Goal: Information Seeking & Learning: Learn about a topic

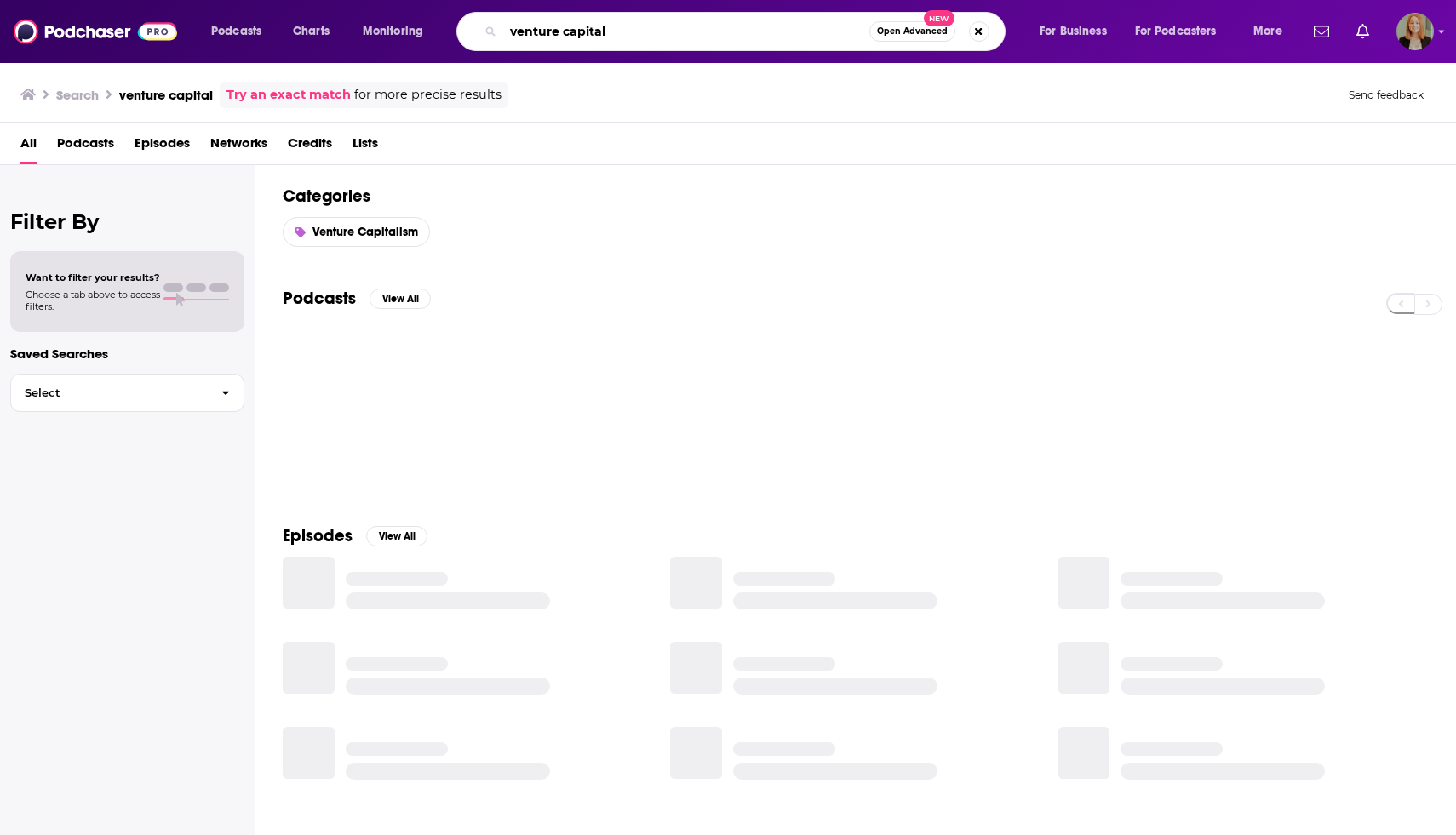
click at [651, 20] on input "venture capital" at bounding box center [686, 31] width 366 height 27
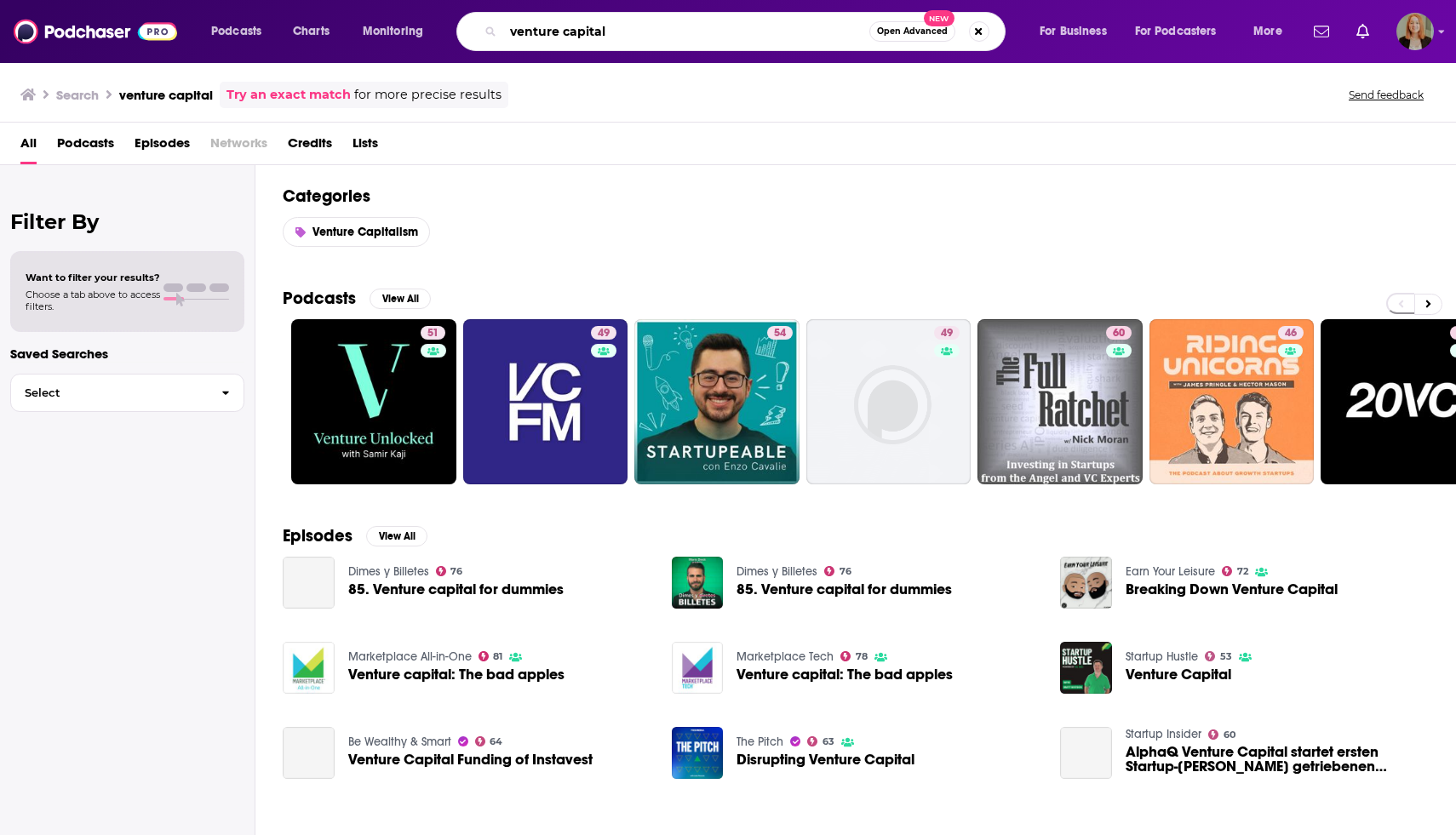
drag, startPoint x: 648, startPoint y: 29, endPoint x: 338, endPoint y: 14, distance: 310.4
click at [338, 15] on div "Podcasts Charts Monitoring venture capital Open Advanced New For Business For P…" at bounding box center [749, 32] width 1100 height 39
paste input "[PERSON_NAME]"
type input "[PERSON_NAME]"
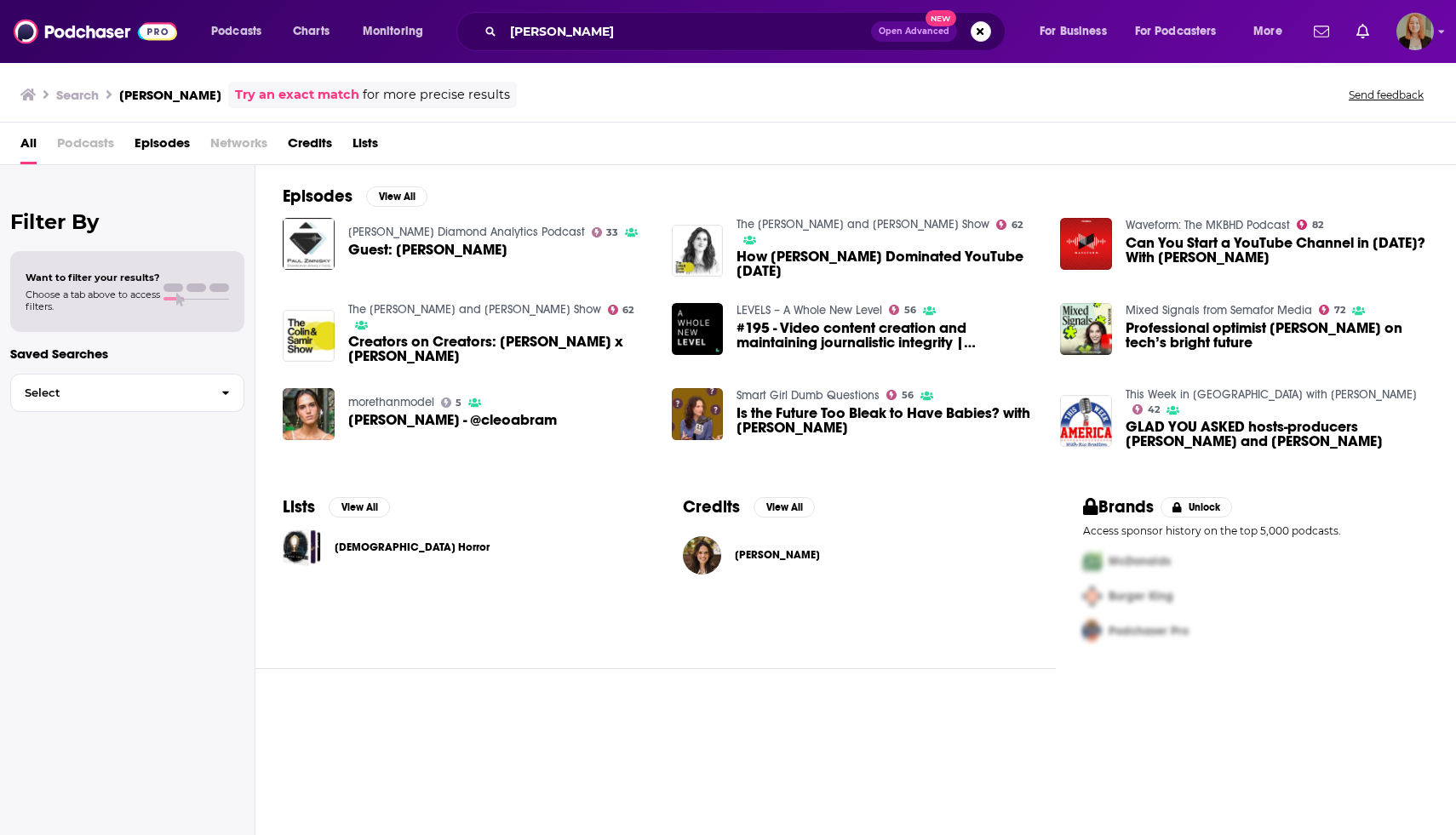
click at [778, 558] on span "[PERSON_NAME]" at bounding box center [777, 555] width 86 height 13
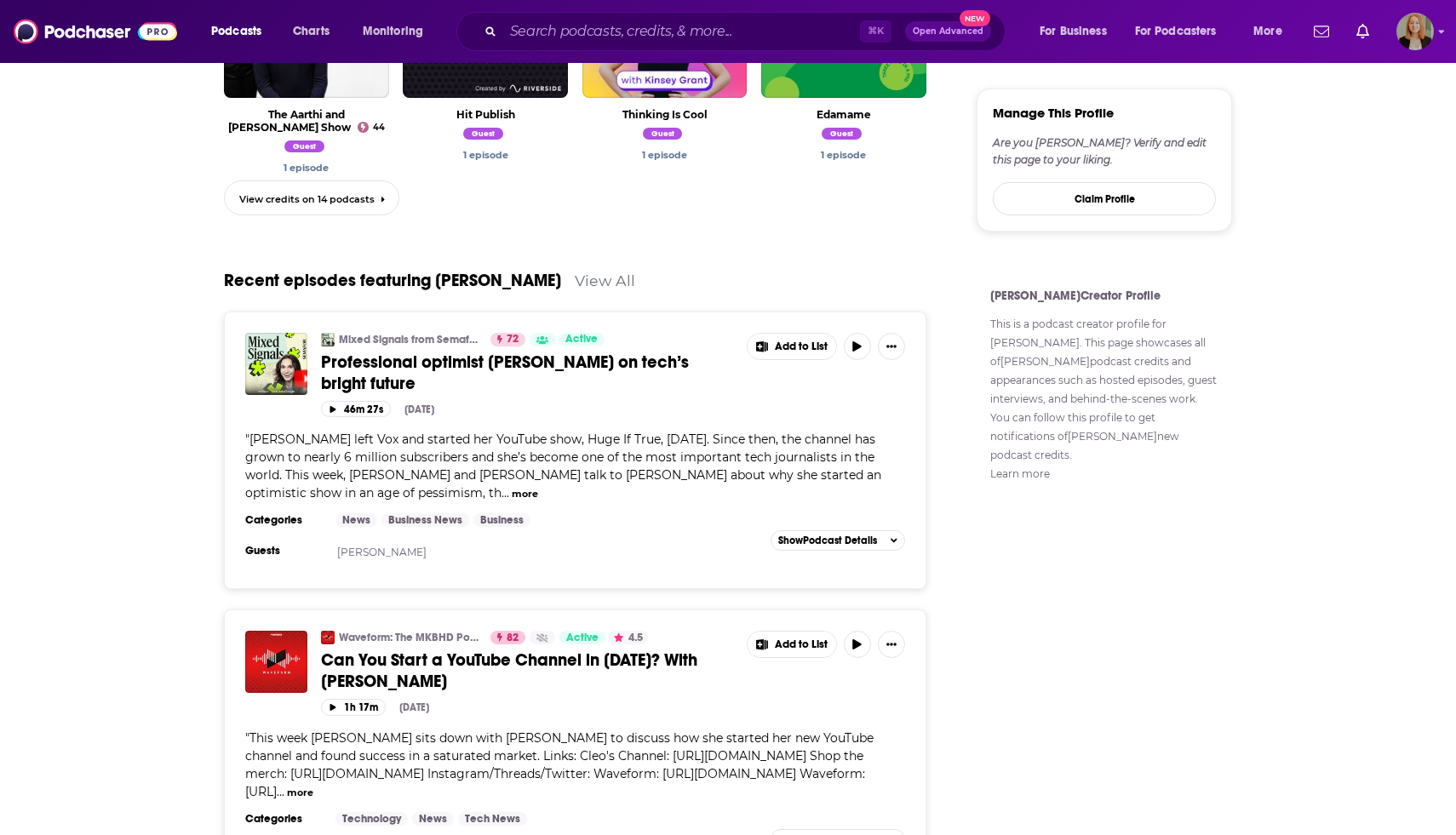
scroll to position [1062, 0]
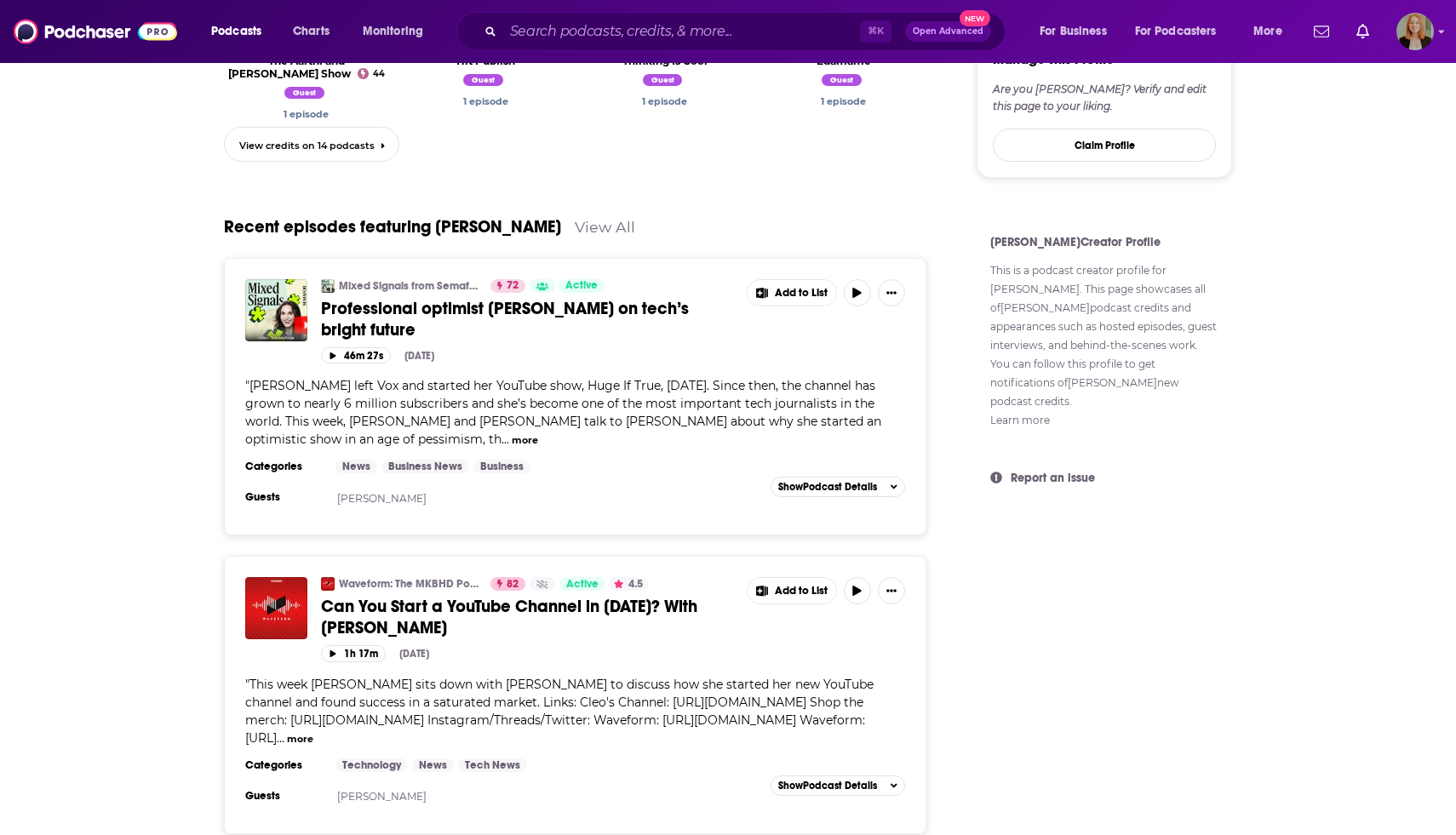
click at [511, 443] on button "more" at bounding box center [525, 440] width 26 height 14
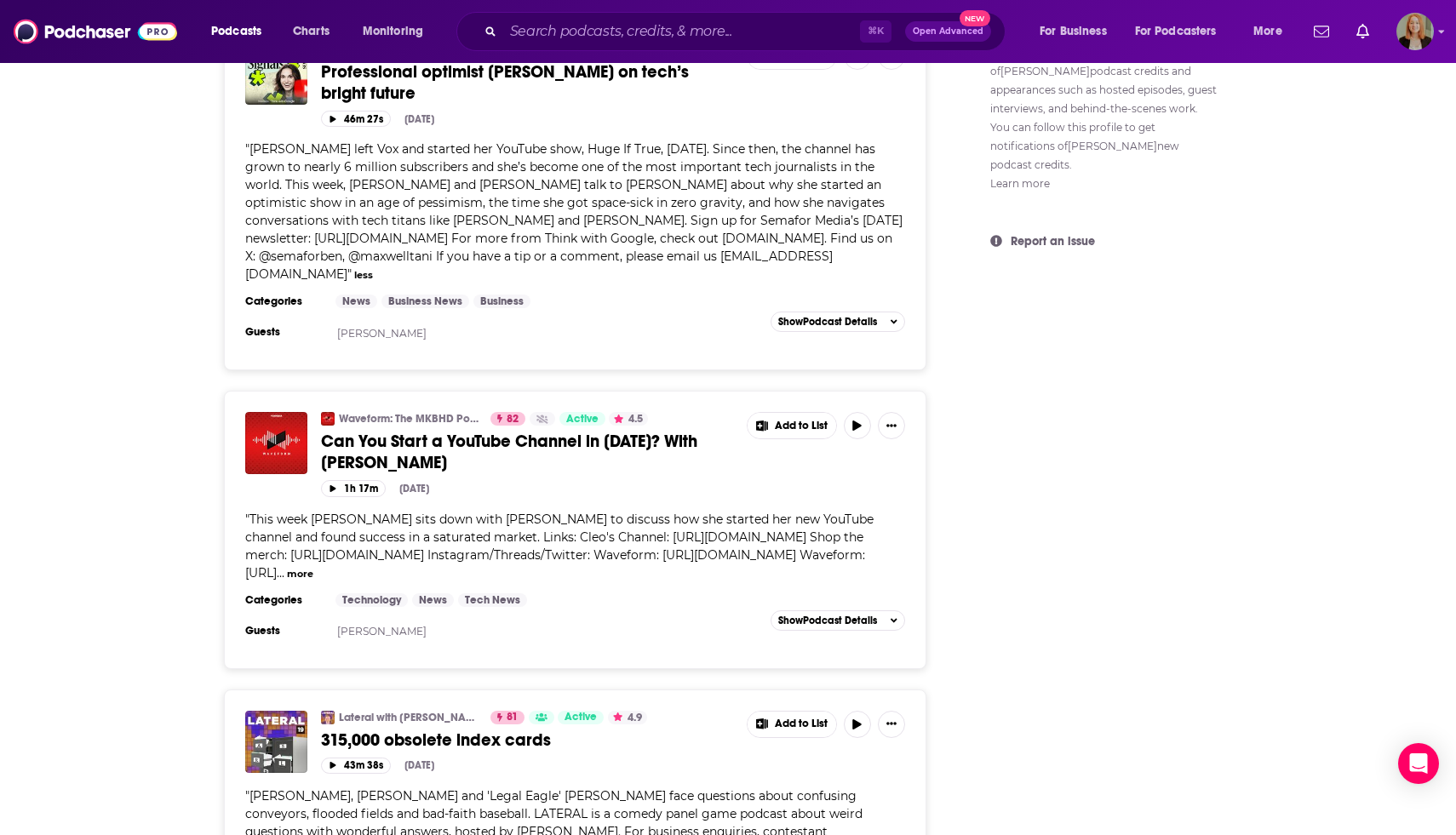
scroll to position [1299, 0]
click at [537, 27] on input "Search podcasts, credits, & more..." at bounding box center [682, 31] width 357 height 27
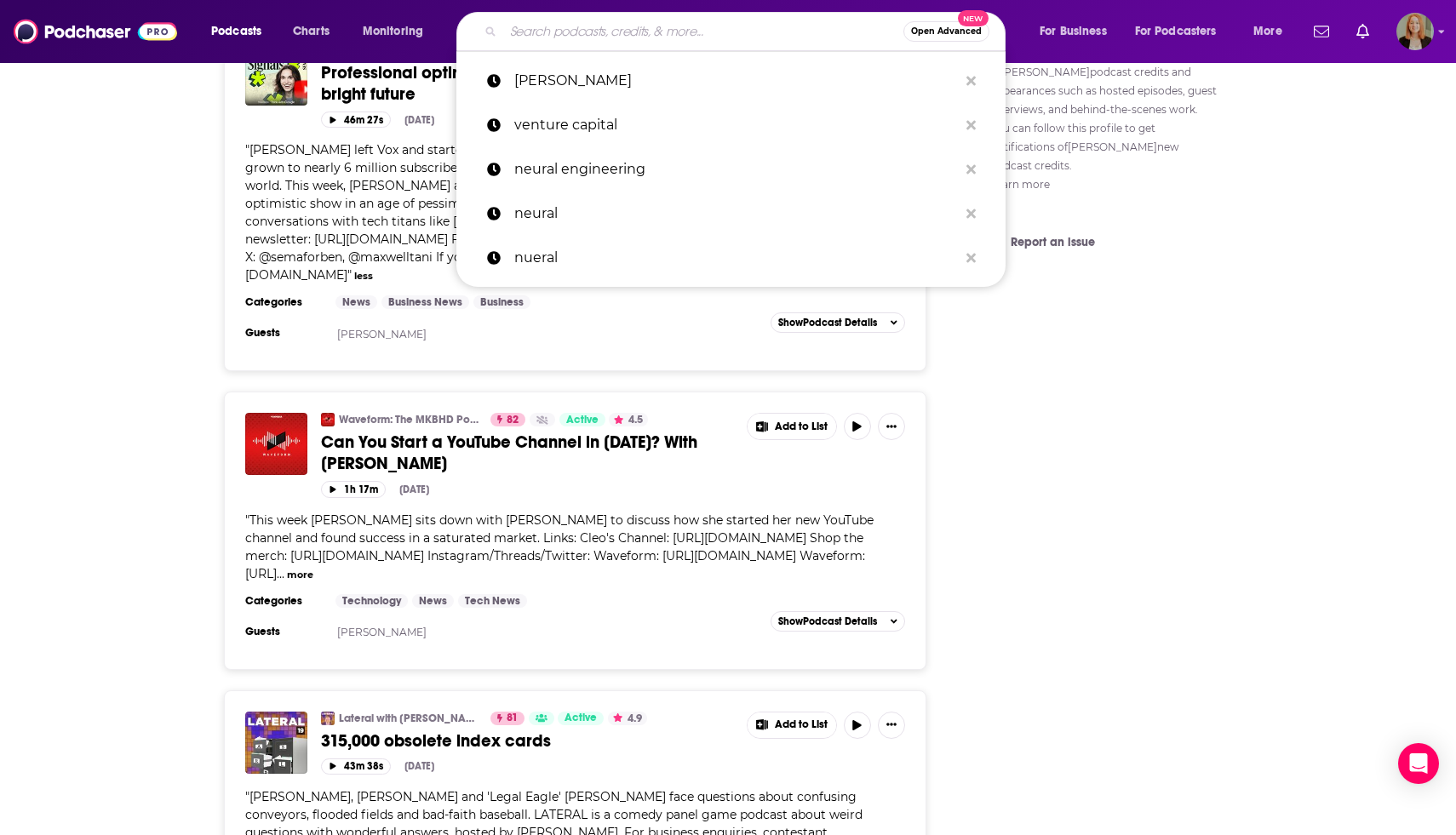
paste input "[PERSON_NAME]"
type input "[PERSON_NAME]"
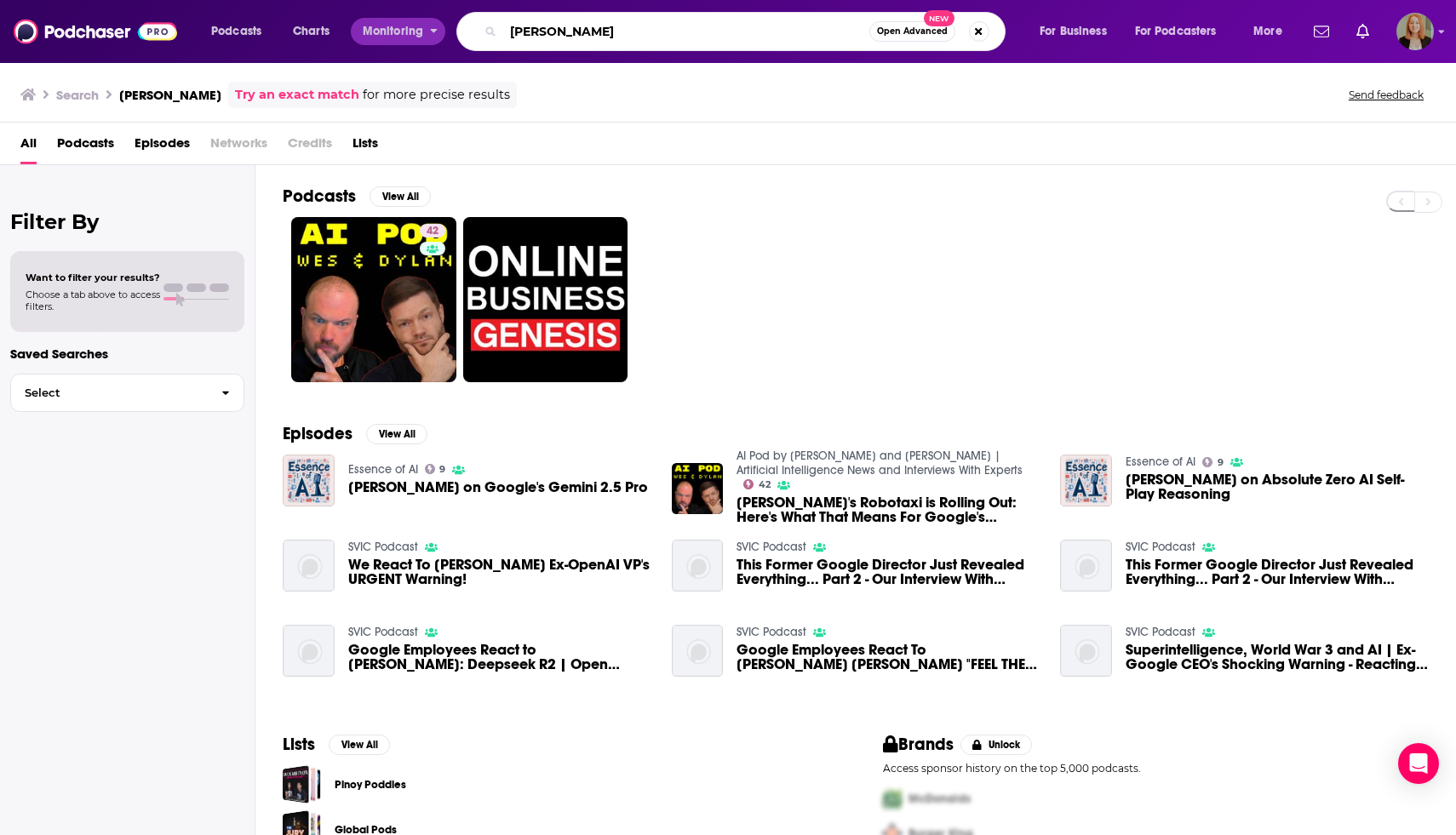
drag, startPoint x: 611, startPoint y: 28, endPoint x: 398, endPoint y: 23, distance: 213.1
click at [397, 25] on div "Podcasts Charts Monitoring [PERSON_NAME] Open Advanced New For Business For Pod…" at bounding box center [749, 32] width 1100 height 39
type input "ai for non techies"
